Goal: Find contact information: Find contact information

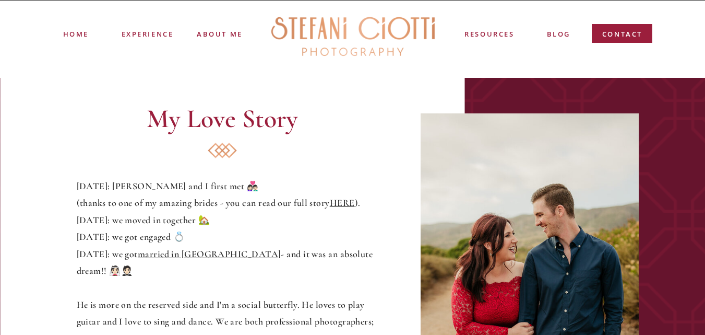
click at [362, 33] on div at bounding box center [353, 36] width 180 height 52
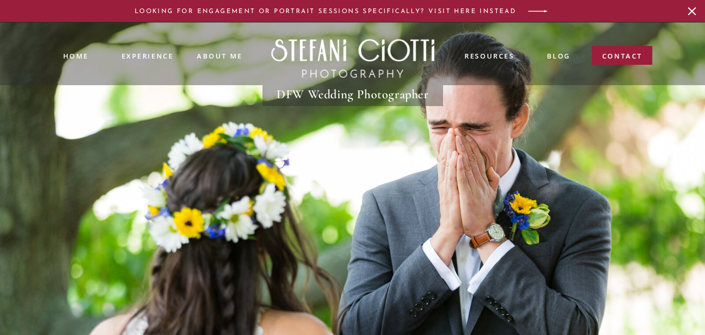
click at [610, 45] on div at bounding box center [352, 53] width 713 height 63
click at [611, 49] on div at bounding box center [622, 55] width 61 height 19
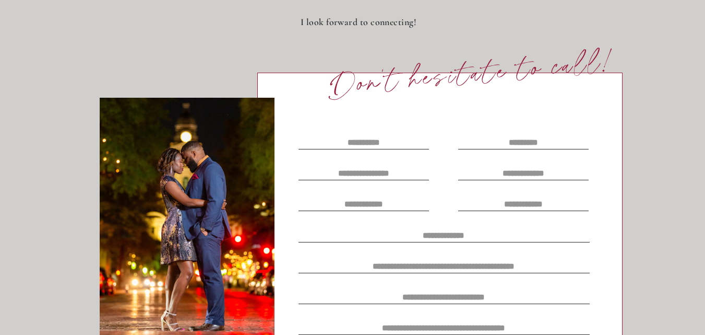
scroll to position [261, 0]
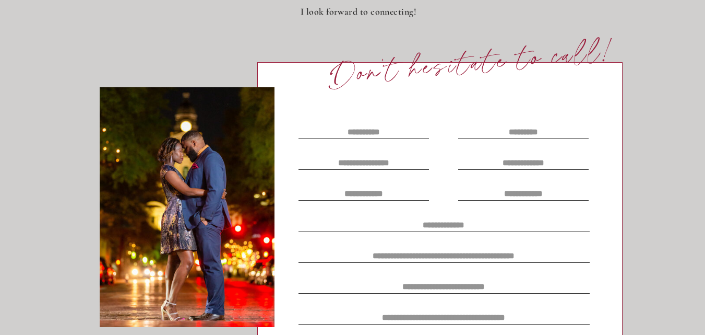
click at [388, 132] on textarea at bounding box center [364, 130] width 130 height 11
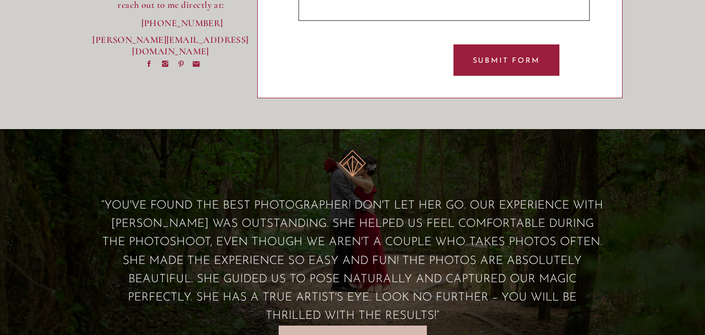
scroll to position [574, 0]
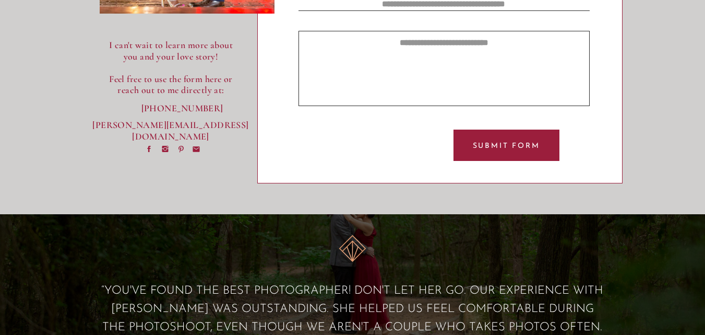
click at [169, 125] on p "[PERSON_NAME][EMAIL_ADDRESS][DOMAIN_NAME]" at bounding box center [170, 125] width 157 height 11
click at [149, 145] on icon at bounding box center [149, 149] width 9 height 8
